Goal: Task Accomplishment & Management: Use online tool/utility

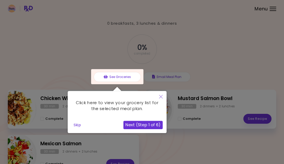
scroll to position [9, 0]
click at [161, 99] on button "Close" at bounding box center [160, 97] width 11 height 12
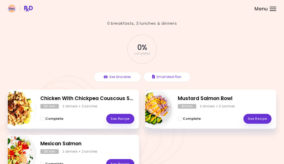
click at [275, 13] on header at bounding box center [142, 8] width 284 height 17
click at [272, 7] on div at bounding box center [272, 7] width 7 height 1
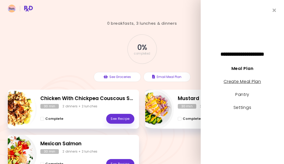
click at [251, 79] on link "Create Meal Plan" at bounding box center [241, 82] width 37 height 6
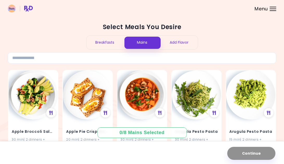
click at [182, 43] on div "Add Flavor" at bounding box center [178, 43] width 37 height 14
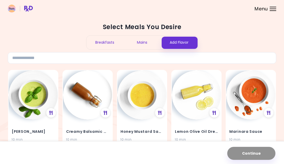
click at [151, 43] on div "Mains" at bounding box center [141, 43] width 37 height 14
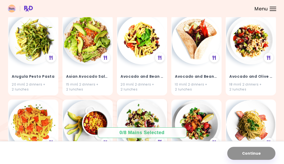
scroll to position [140, 0]
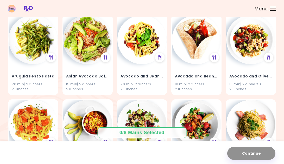
click at [270, 5] on header at bounding box center [142, 8] width 284 height 17
click at [270, 6] on header at bounding box center [142, 8] width 284 height 17
click at [271, 8] on div "Menu" at bounding box center [272, 9] width 7 height 4
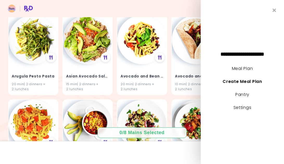
click at [245, 99] on li "Pantry" at bounding box center [242, 97] width 83 height 13
click at [246, 94] on link "Pantry" at bounding box center [242, 95] width 14 height 6
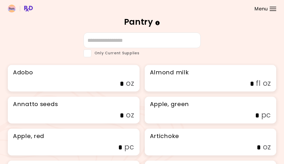
click at [273, 10] on div "Menu" at bounding box center [272, 9] width 7 height 4
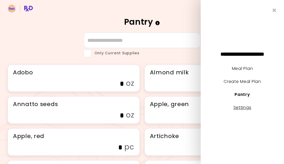
click at [245, 106] on link "Settings" at bounding box center [242, 108] width 18 height 6
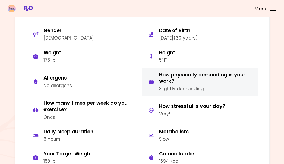
scroll to position [37, 0]
